Goal: Information Seeking & Learning: Get advice/opinions

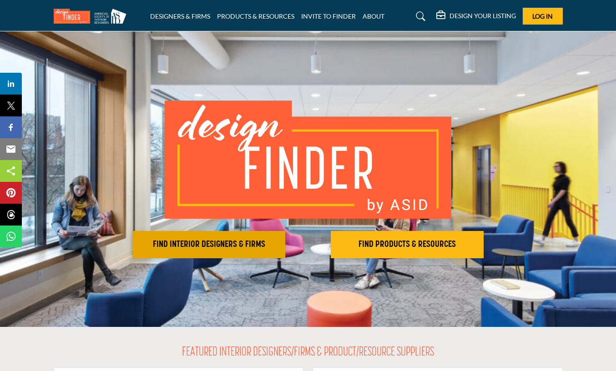
click at [203, 246] on h2 "FIND INTERIOR DESIGNERS & FIRMS" at bounding box center [208, 244] width 147 height 11
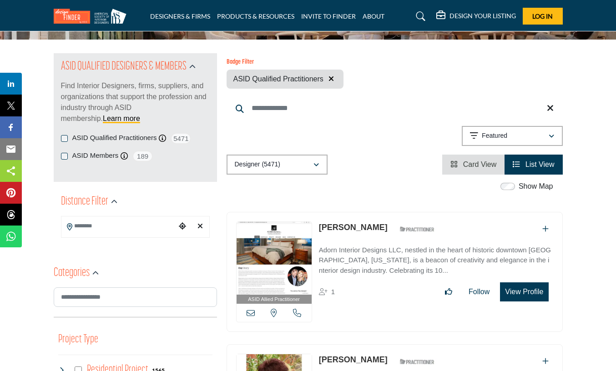
scroll to position [86, 0]
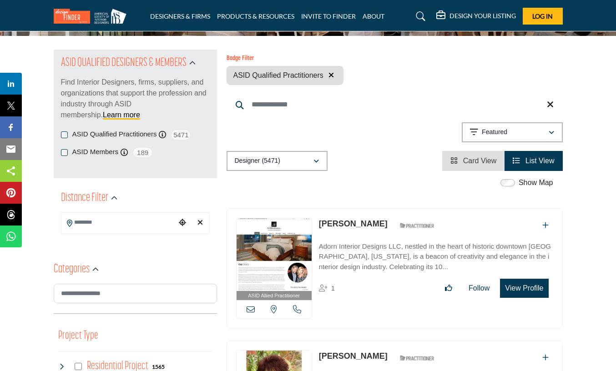
click at [105, 225] on input "Search Location" at bounding box center [118, 223] width 115 height 18
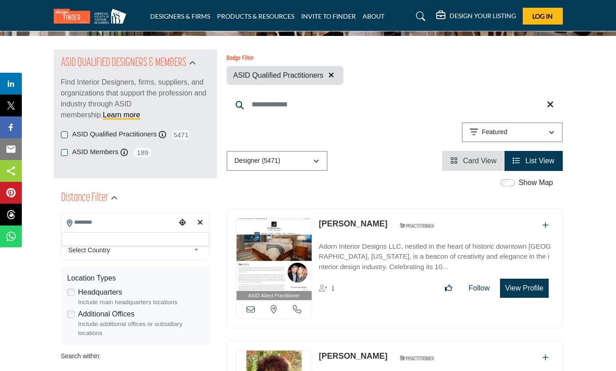
scroll to position [85, 0]
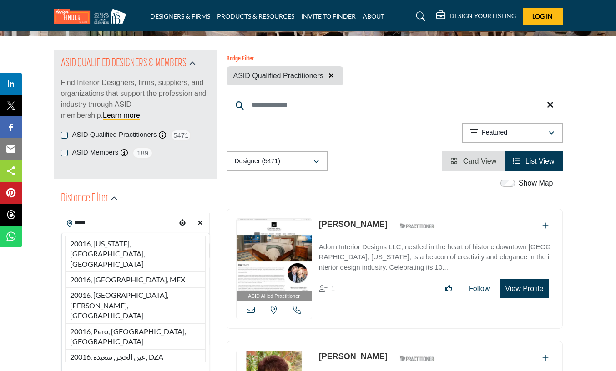
click at [114, 244] on li "20016, Washington, DC, USA" at bounding box center [135, 255] width 141 height 36
type input "**********"
type input "***"
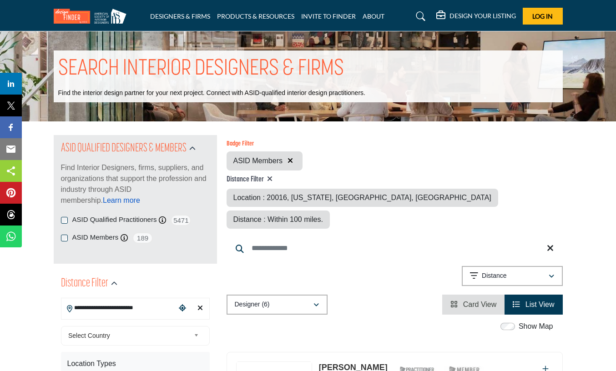
click at [103, 202] on link "Learn more" at bounding box center [121, 201] width 37 height 8
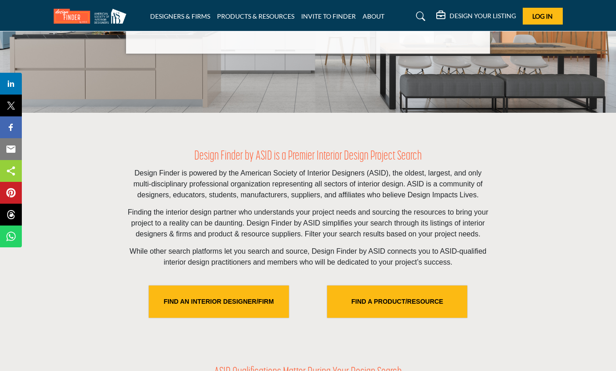
scroll to position [146, 0]
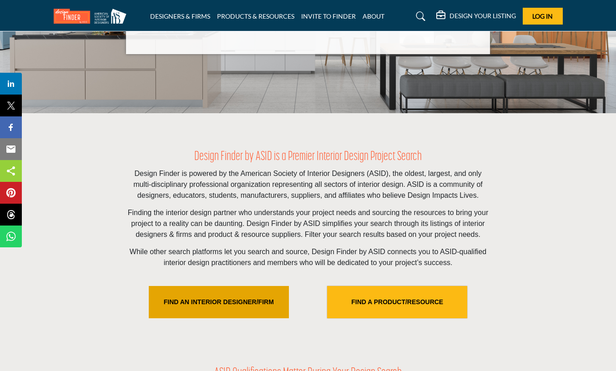
click at [198, 314] on link "FIND AN INTERIOR DESIGNER/FIRM" at bounding box center [219, 302] width 140 height 32
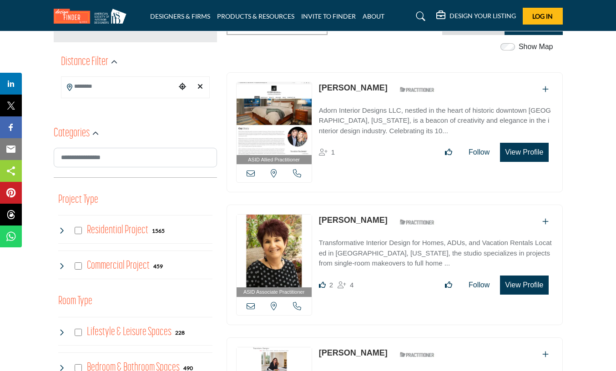
scroll to position [228, 0]
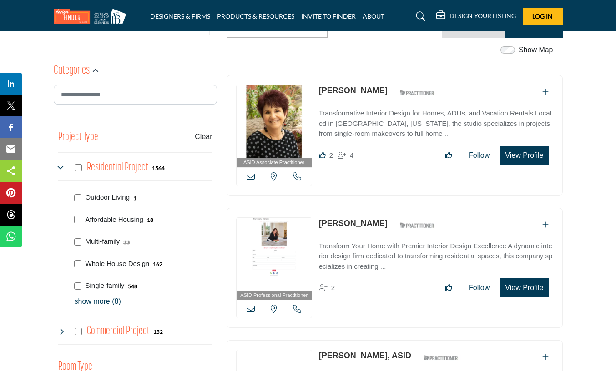
scroll to position [294, 0]
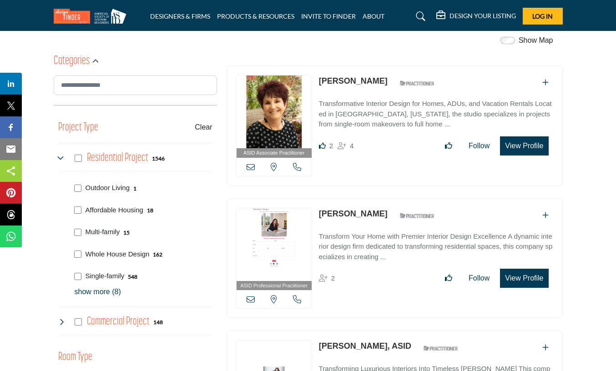
click at [84, 292] on p "show more (8)" at bounding box center [144, 292] width 138 height 11
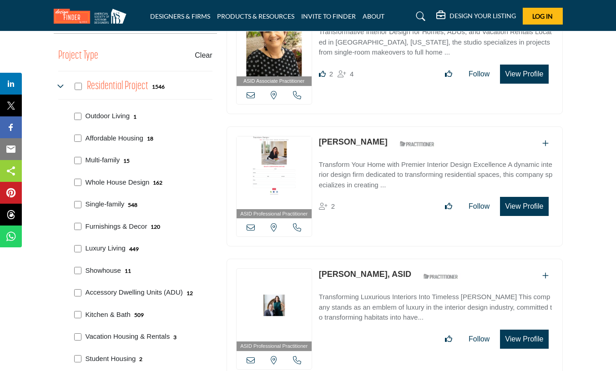
scroll to position [371, 0]
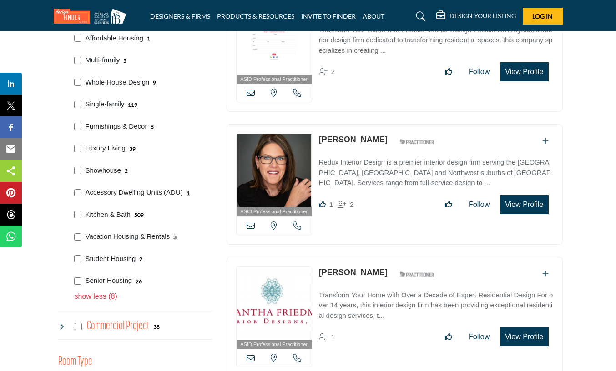
scroll to position [468, 0]
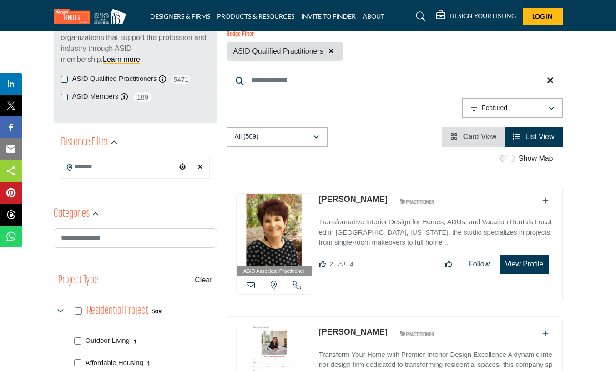
scroll to position [140, 0]
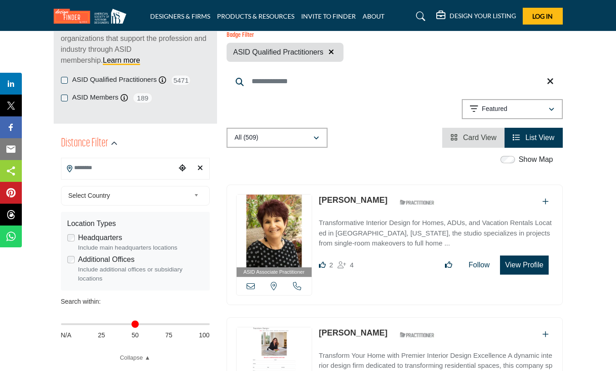
click at [105, 170] on input "Search Location" at bounding box center [118, 168] width 115 height 18
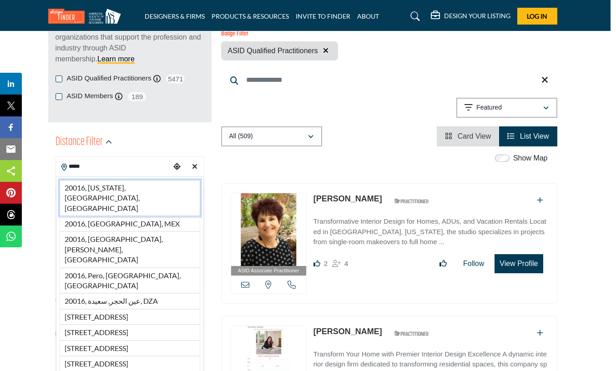
click at [105, 190] on li "20016, Washington, DC, USA" at bounding box center [130, 198] width 141 height 36
type input "**********"
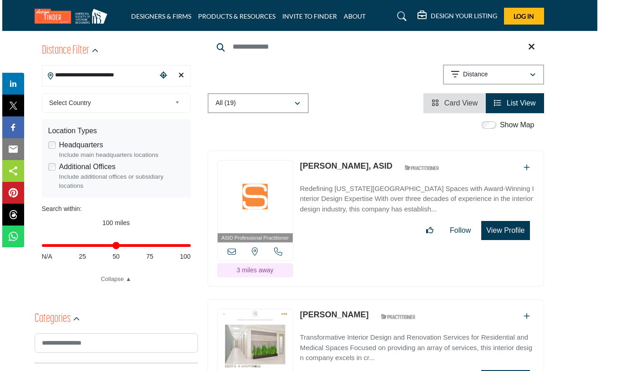
scroll to position [228, 21]
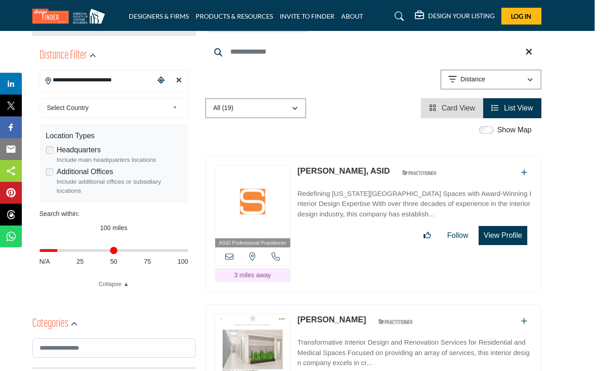
drag, startPoint x: 184, startPoint y: 250, endPoint x: 60, endPoint y: 252, distance: 124.3
type input "**"
click at [60, 252] on input "Distance in miles" at bounding box center [114, 251] width 149 height 2
click at [502, 226] on button "View Profile" at bounding box center [503, 235] width 48 height 19
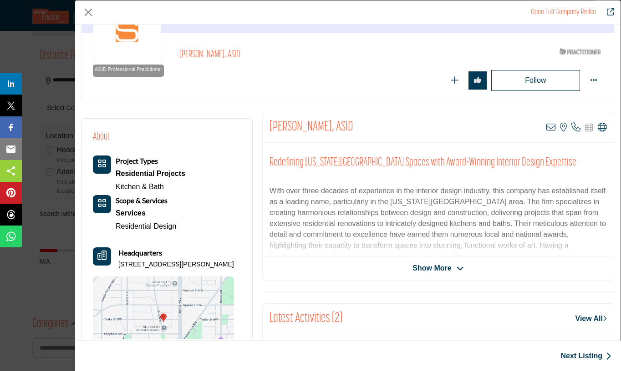
scroll to position [91, 0]
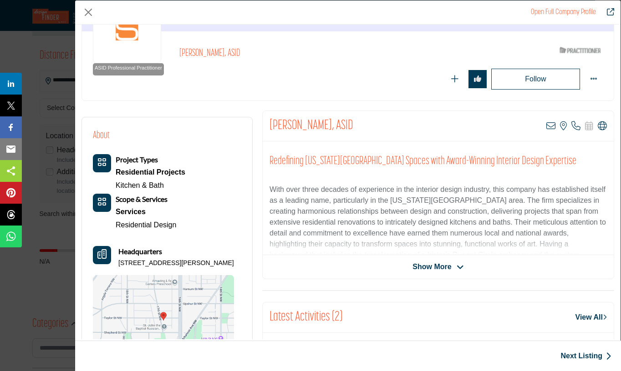
click at [421, 269] on span "Show More" at bounding box center [431, 267] width 39 height 11
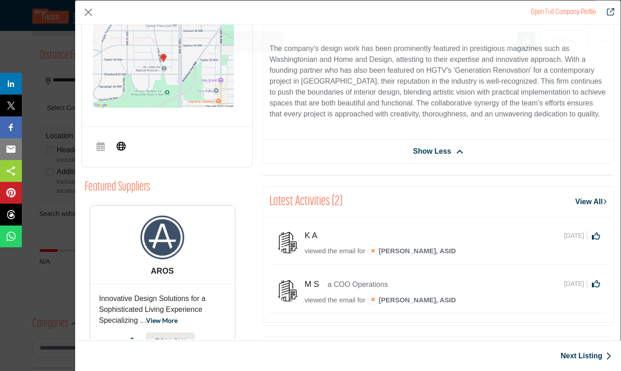
scroll to position [388, 0]
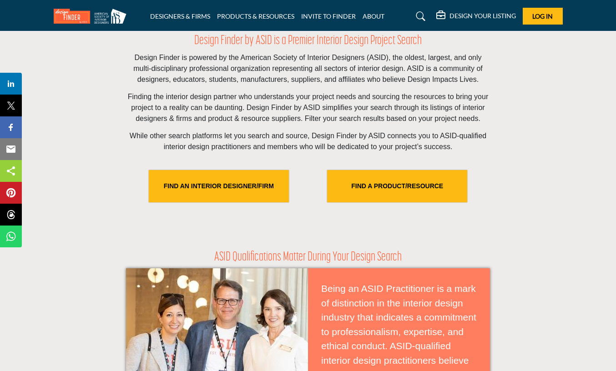
scroll to position [263, 0]
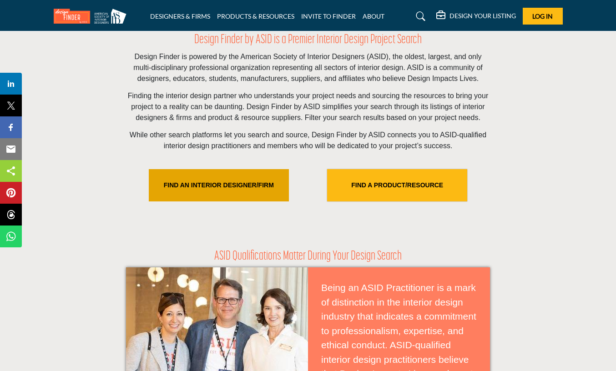
click at [218, 194] on link "FIND AN INTERIOR DESIGNER/FIRM" at bounding box center [219, 185] width 140 height 32
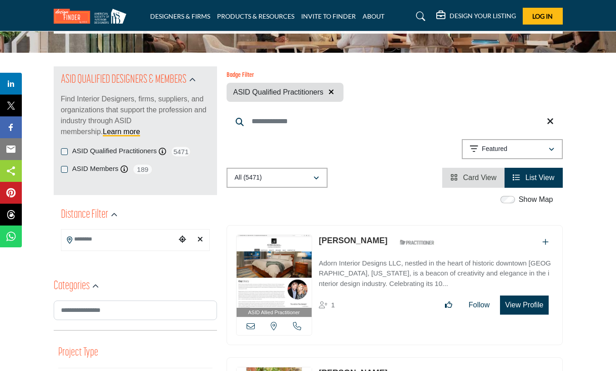
scroll to position [71, 0]
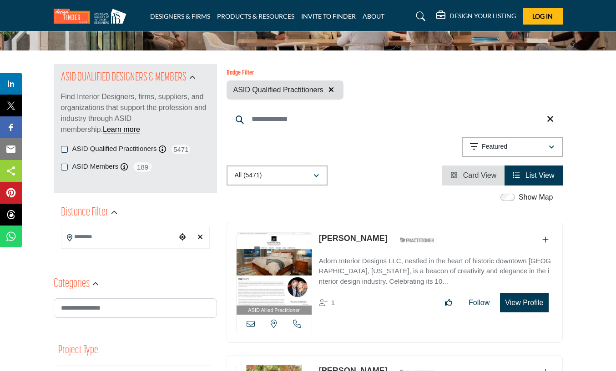
click at [105, 239] on input "Search Location" at bounding box center [118, 238] width 115 height 18
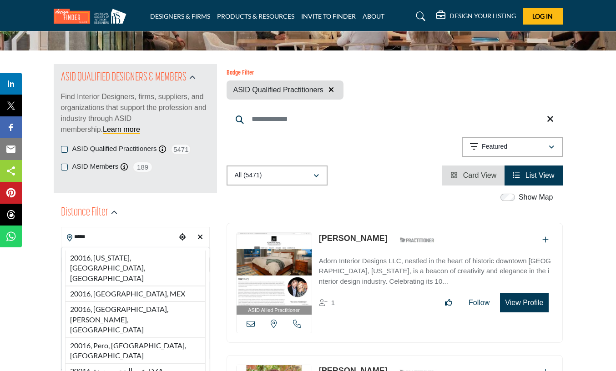
scroll to position [71, 0]
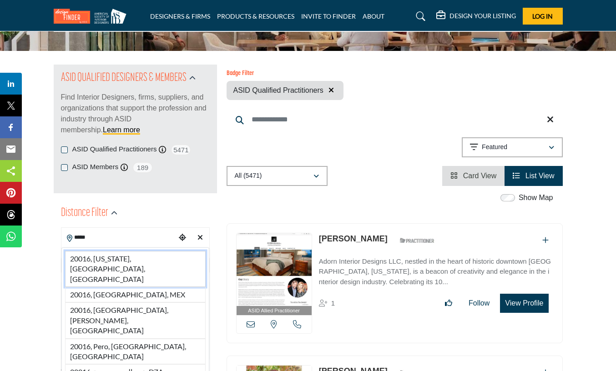
click at [104, 261] on li "20016, Washington, DC, USA" at bounding box center [135, 269] width 141 height 36
type input "**********"
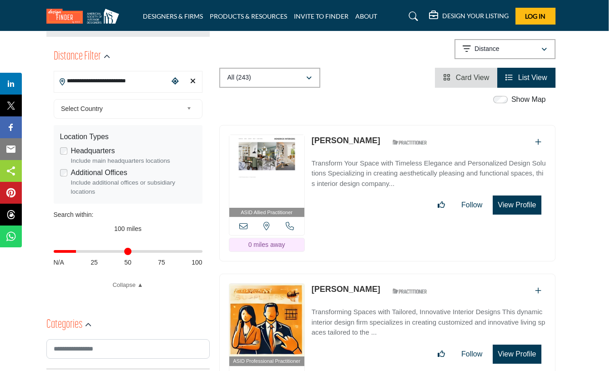
scroll to position [222, 7]
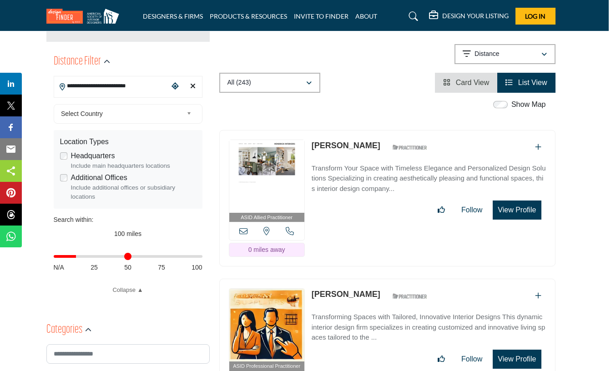
drag, startPoint x: 201, startPoint y: 252, endPoint x: 78, endPoint y: 251, distance: 123.4
type input "**"
click at [78, 251] on div "Distance in miles N/A 25 50 75 100" at bounding box center [128, 262] width 149 height 36
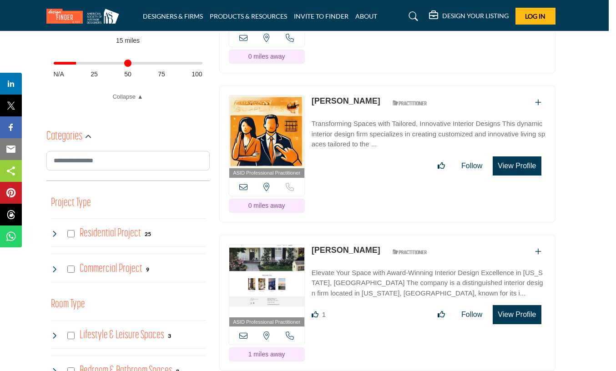
scroll to position [416, 7]
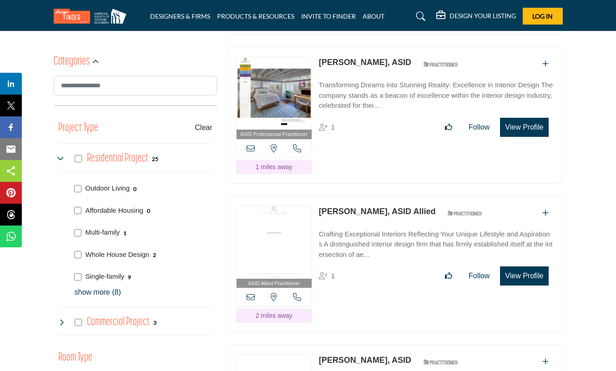
scroll to position [489, 0]
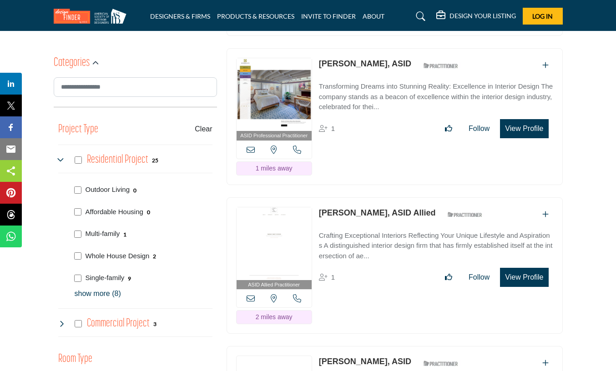
click at [361, 208] on link "[PERSON_NAME], ASID Allied" at bounding box center [377, 212] width 117 height 9
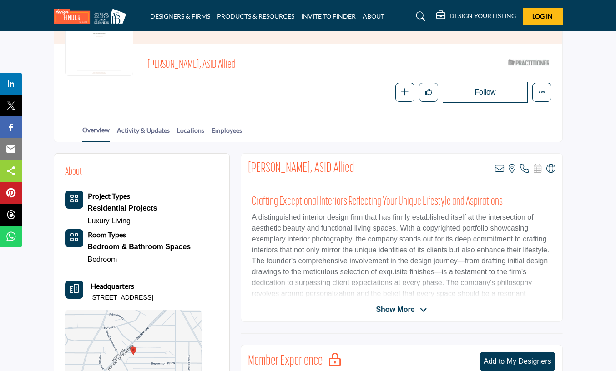
scroll to position [111, 0]
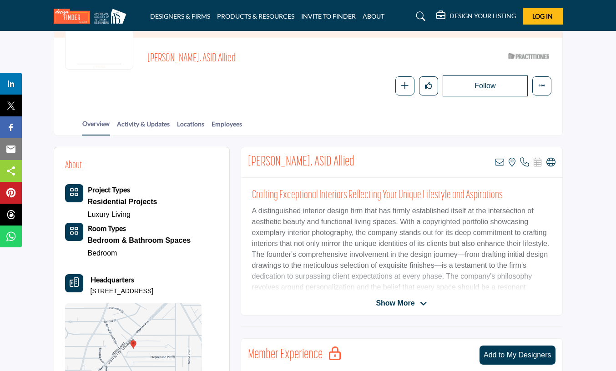
click at [402, 303] on span "Show More" at bounding box center [395, 303] width 39 height 11
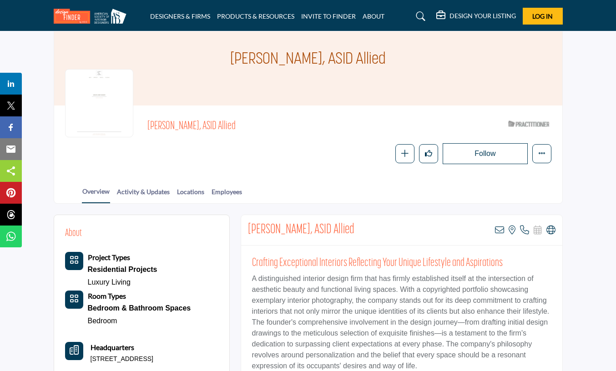
scroll to position [37, 0]
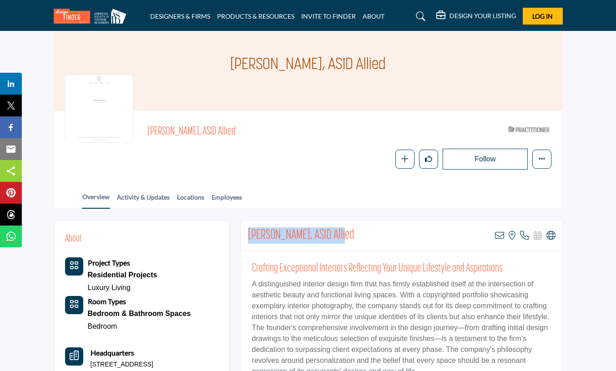
drag, startPoint x: 345, startPoint y: 234, endPoint x: 246, endPoint y: 232, distance: 98.8
click at [246, 232] on div "[PERSON_NAME], ASID Allied View email address of this listing View the location…" at bounding box center [401, 236] width 321 height 31
copy h2 "[PERSON_NAME], ASID Allied"
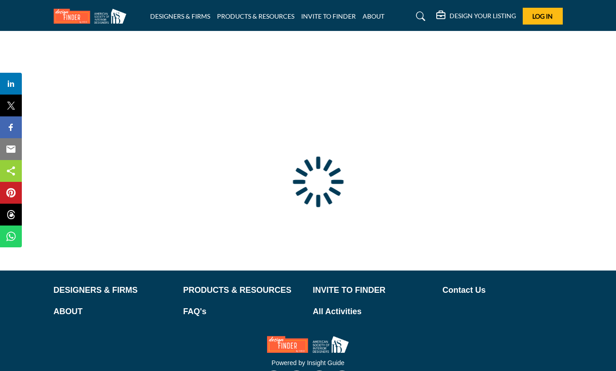
type input "**********"
